Goal: Task Accomplishment & Management: Manage account settings

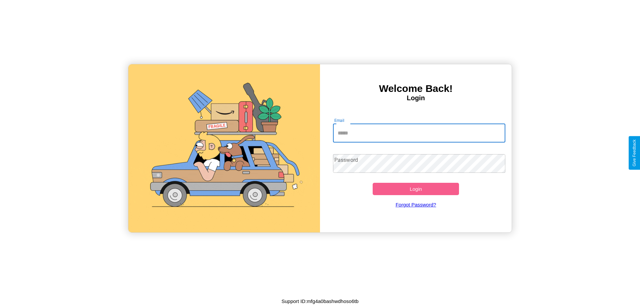
click at [419, 133] on input "Email" at bounding box center [419, 133] width 173 height 19
type input "**********"
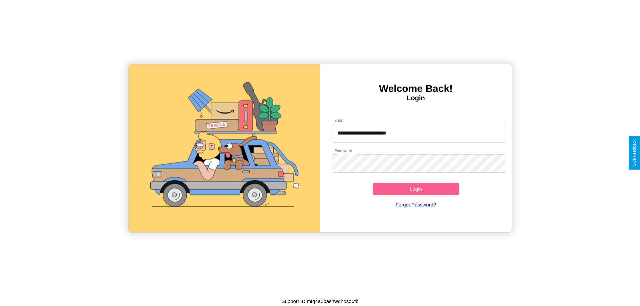
click at [415, 189] on button "Login" at bounding box center [415, 189] width 86 height 12
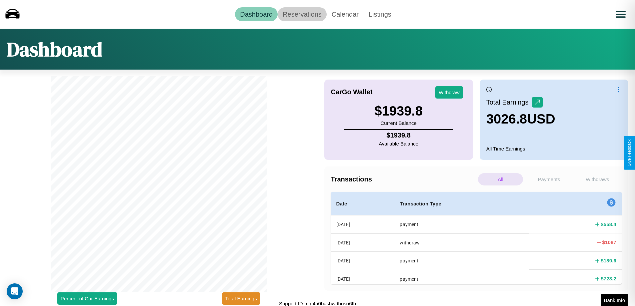
click at [302, 14] on link "Reservations" at bounding box center [302, 14] width 49 height 14
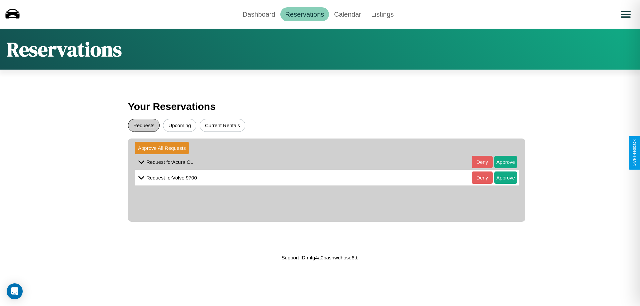
click at [144, 125] on button "Requests" at bounding box center [144, 125] width 32 height 13
click at [500, 162] on button "Approve" at bounding box center [505, 162] width 23 height 12
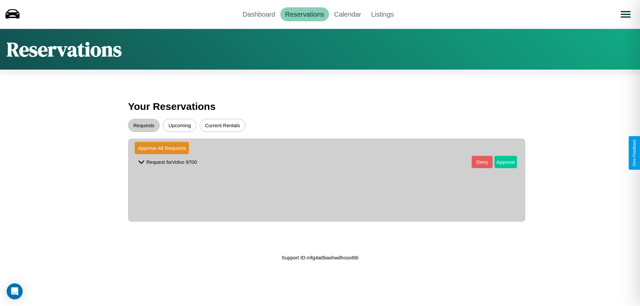
click at [500, 162] on button "Approve" at bounding box center [505, 162] width 23 height 12
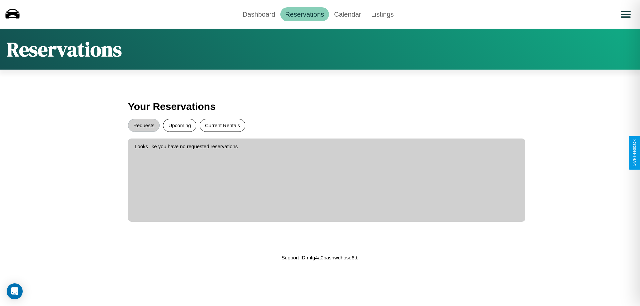
click at [222, 125] on button "Current Rentals" at bounding box center [223, 125] width 46 height 13
click at [347, 14] on link "Calendar" at bounding box center [347, 14] width 37 height 14
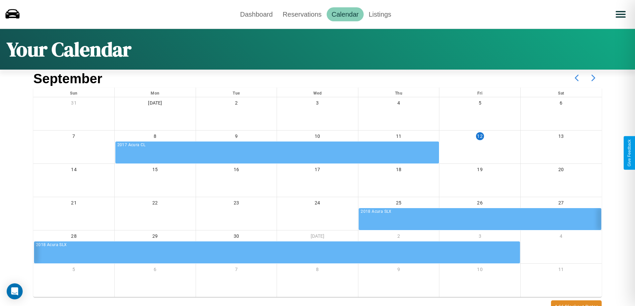
click at [593, 78] on icon at bounding box center [593, 78] width 17 height 17
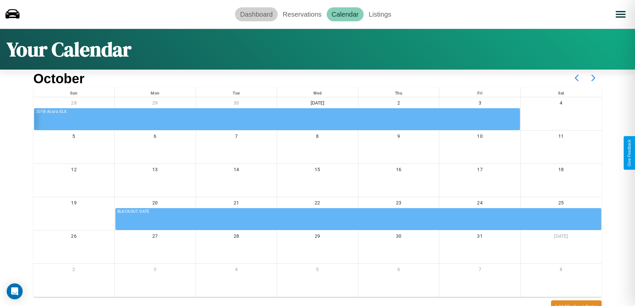
click at [256, 14] on link "Dashboard" at bounding box center [256, 14] width 43 height 14
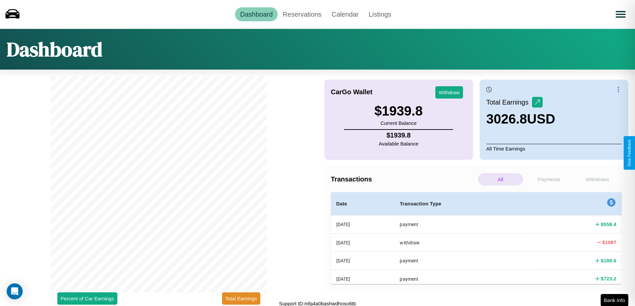
scroll to position [2, 0]
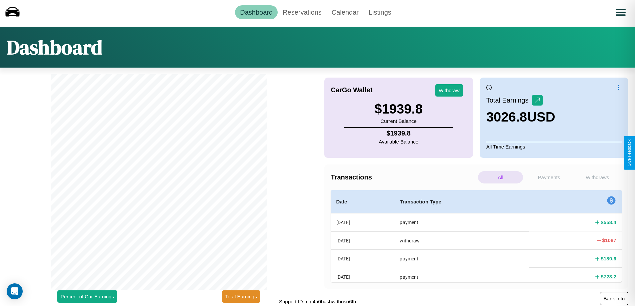
click at [614, 299] on button "Bank Info" at bounding box center [614, 298] width 28 height 13
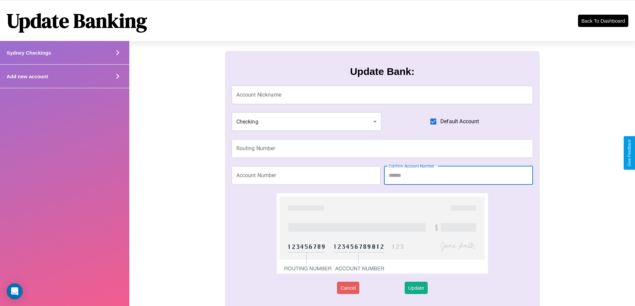
click at [117, 76] on icon at bounding box center [118, 76] width 10 height 10
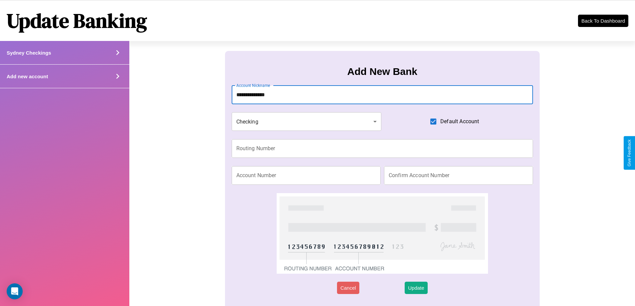
type input "**********"
